Goal: Information Seeking & Learning: Learn about a topic

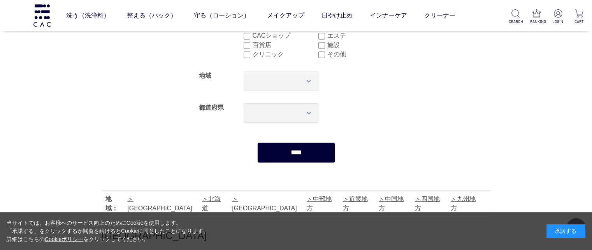
scroll to position [117, 0]
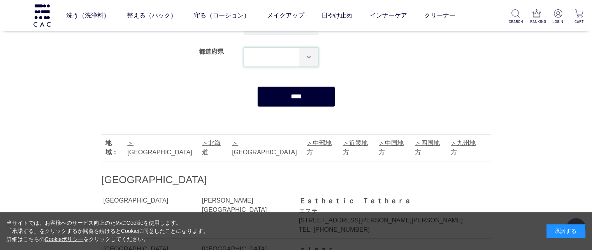
click at [276, 58] on select "*** *** *** *** *** *** *** *** *** *** *** *** **** *** *** *** *** *** *** **…" at bounding box center [281, 57] width 75 height 19
select select "***"
click at [244, 48] on select "*** *** *** *** *** *** *** *** *** *** *** *** **** *** *** *** *** *** *** **…" at bounding box center [281, 57] width 75 height 19
click at [293, 99] on input "****" at bounding box center [296, 96] width 78 height 21
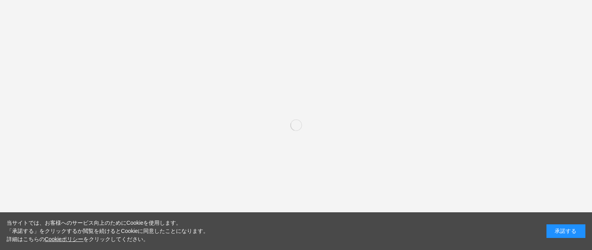
select select "***"
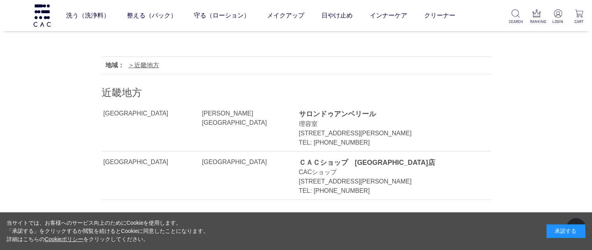
scroll to position [273, 0]
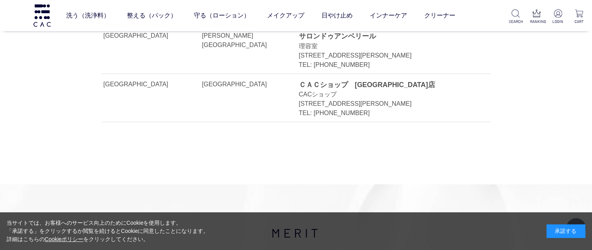
click at [336, 87] on div "ＣＡＣショップ　[GEOGRAPHIC_DATA]店" at bounding box center [386, 85] width 175 height 10
click at [26, 15] on div "洗う（洗浄料） 液体洗浄料 パウダー洗浄料 泡洗顔料 グッズ 整える（パック） フェイスパック ヘアパック 守る（ローション） 保湿化粧水 柔軟化粧水 美容液…" at bounding box center [237, 15] width 474 height 31
click at [43, 17] on img at bounding box center [41, 15] width 19 height 22
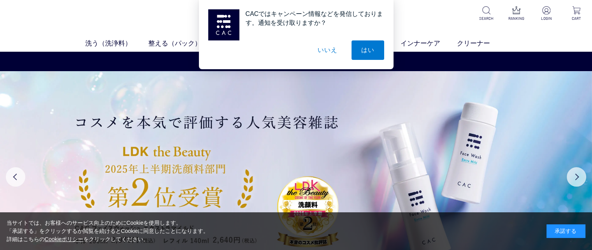
click at [326, 51] on button "いいえ" at bounding box center [327, 50] width 39 height 19
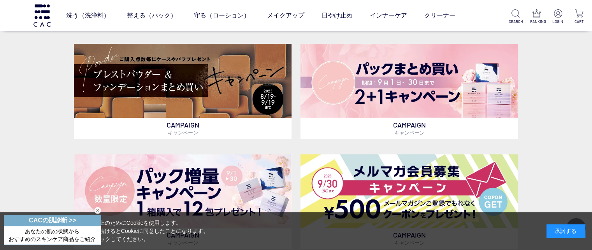
scroll to position [234, 0]
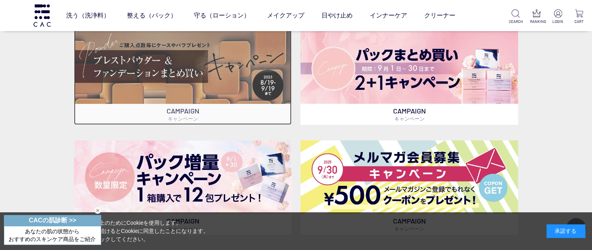
click at [228, 85] on img at bounding box center [183, 67] width 218 height 74
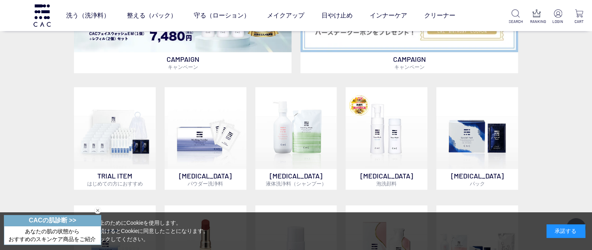
scroll to position [545, 0]
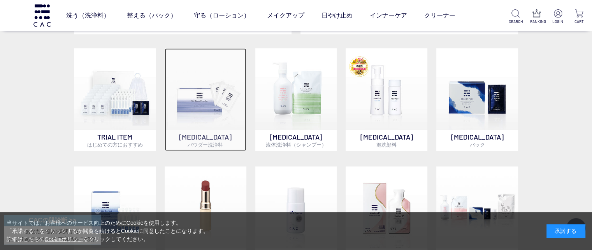
click at [185, 130] on p "SKIN CARE パウダー洗浄料" at bounding box center [206, 140] width 82 height 21
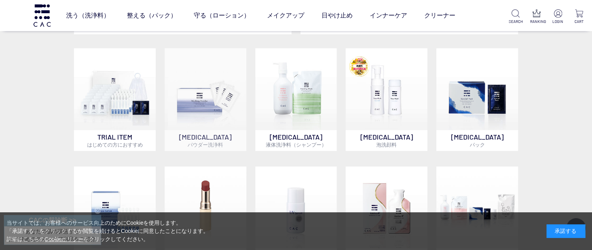
scroll to position [544, 0]
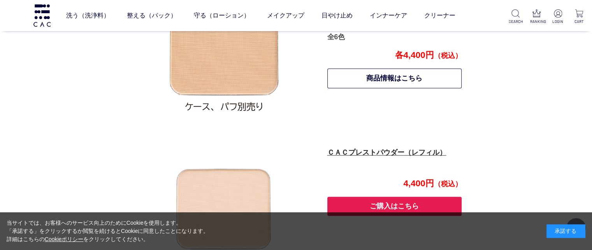
scroll to position [619, 0]
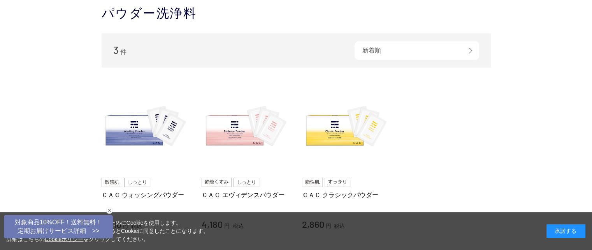
scroll to position [39, 0]
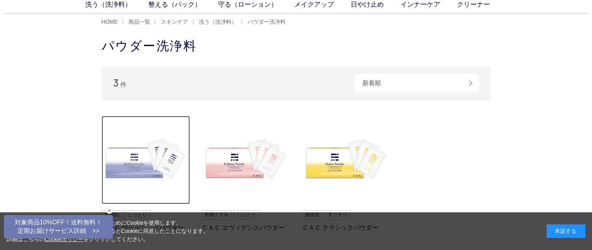
click at [140, 148] on img at bounding box center [146, 160] width 89 height 89
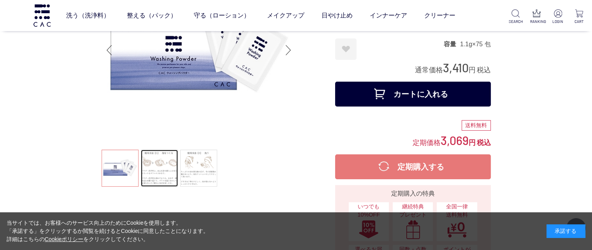
scroll to position [78, 0]
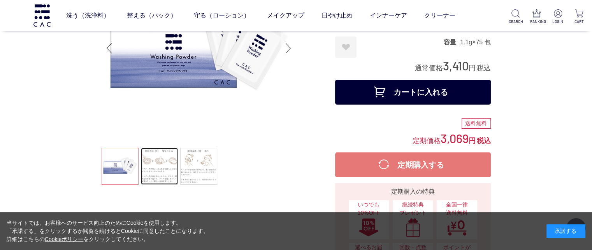
click at [283, 58] on div "Next slide" at bounding box center [289, 48] width 16 height 31
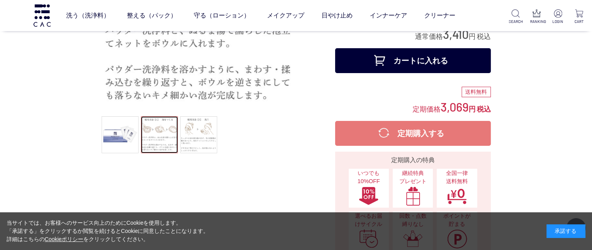
scroll to position [117, 0]
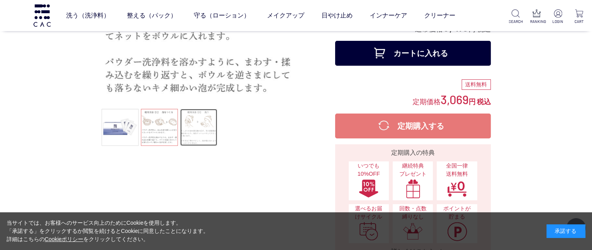
click at [196, 118] on link at bounding box center [198, 127] width 37 height 37
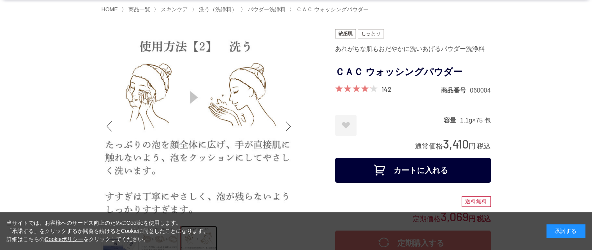
scroll to position [39, 0]
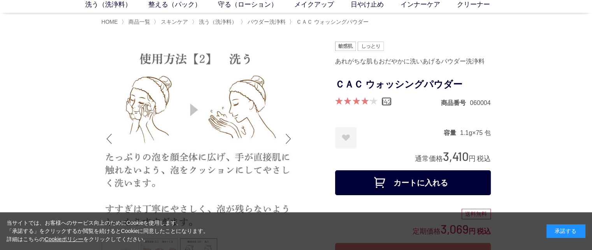
click at [384, 103] on link "142" at bounding box center [387, 101] width 10 height 9
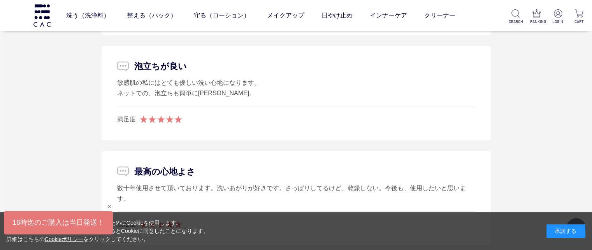
scroll to position [4389, 0]
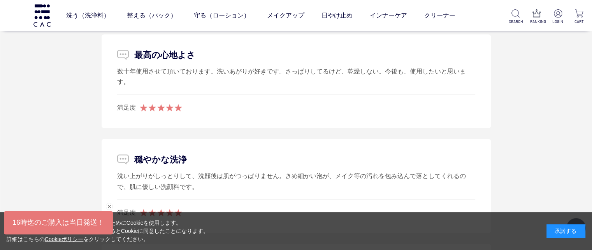
scroll to position [39, 0]
